Goal: Navigation & Orientation: Go to known website

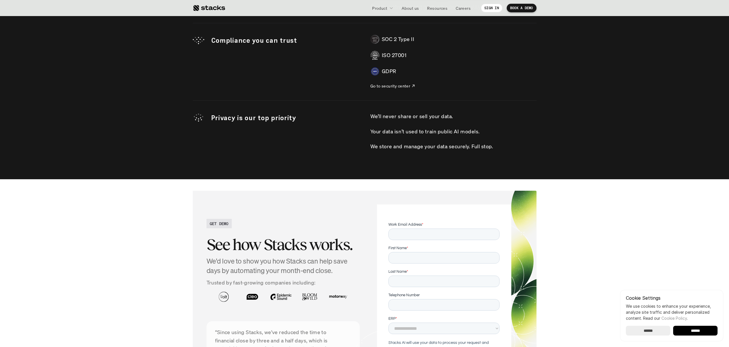
scroll to position [1982, 0]
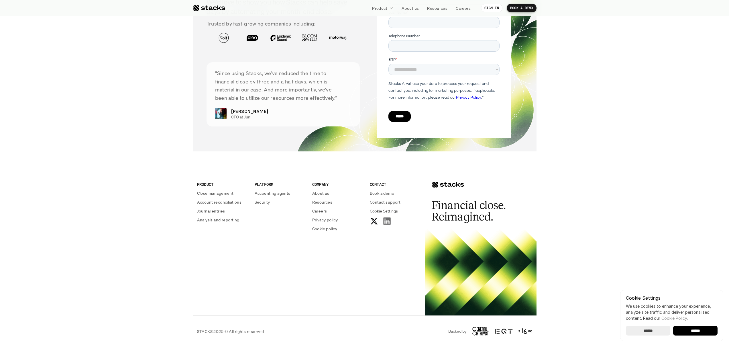
click at [387, 221] on icon at bounding box center [387, 221] width 9 height 9
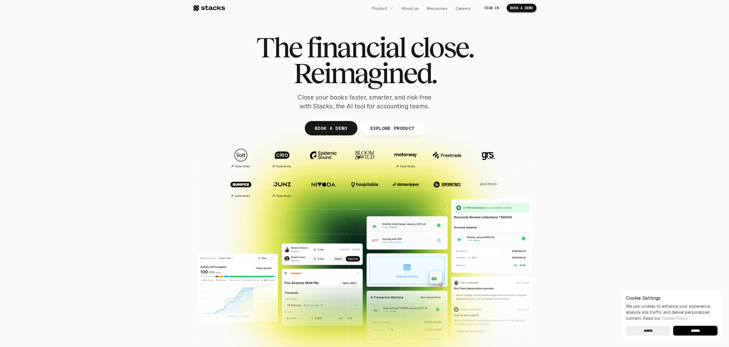
click at [325, 168] on div at bounding box center [324, 158] width 36 height 25
